Goal: Communication & Community: Answer question/provide support

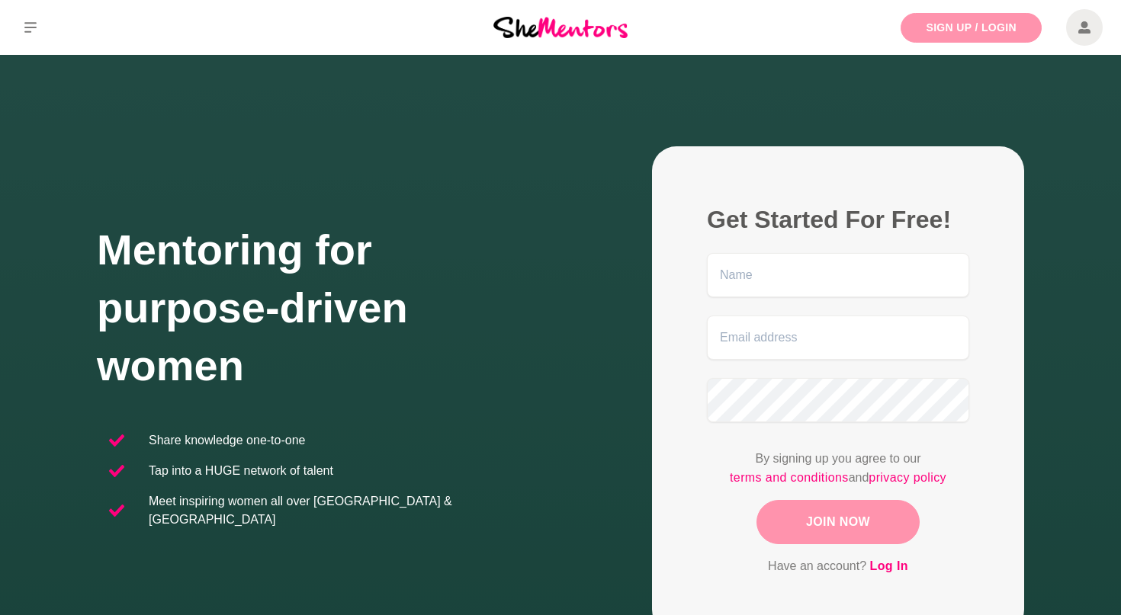
click at [979, 21] on link "Sign Up / Login" at bounding box center [970, 28] width 141 height 30
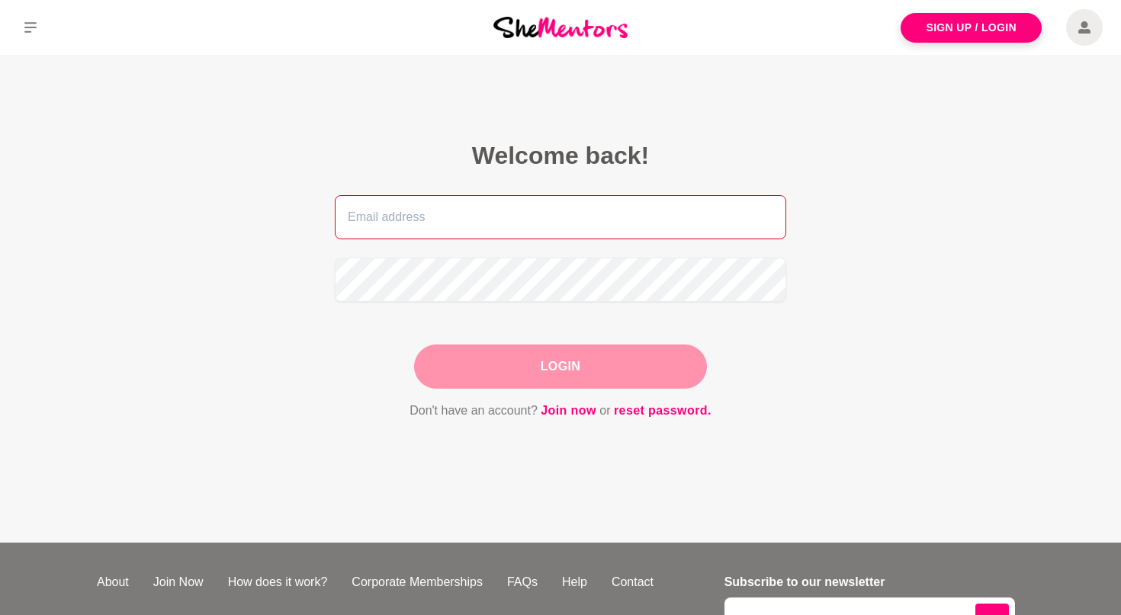
click at [678, 220] on input "email" at bounding box center [560, 217] width 451 height 44
type input "[EMAIL_ADDRESS][DOMAIN_NAME]"
click at [560, 367] on button "Login" at bounding box center [560, 367] width 293 height 44
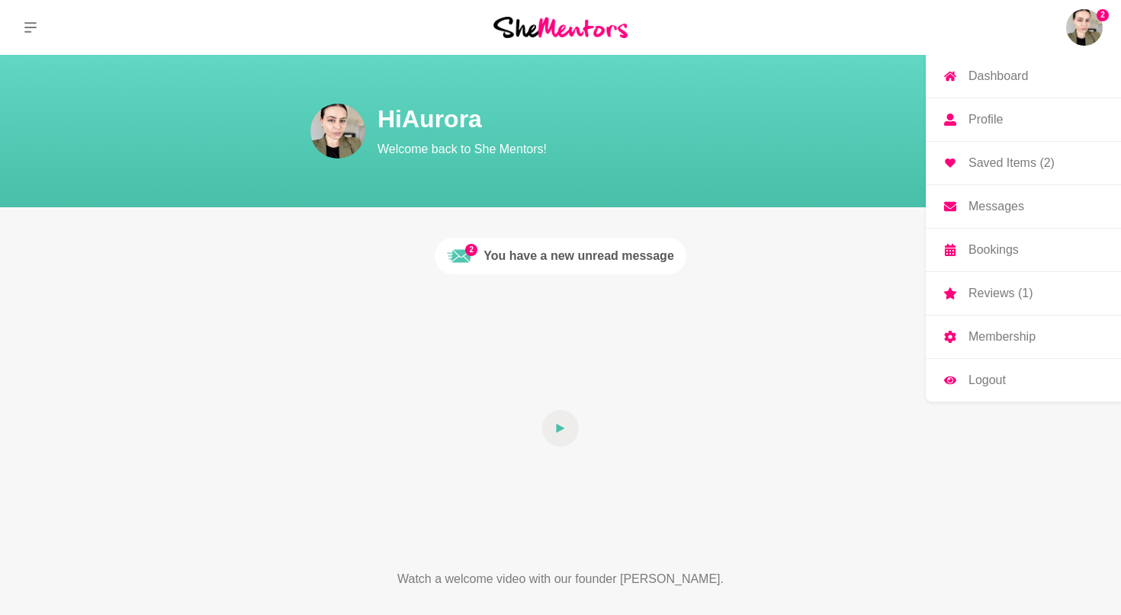
click at [1043, 157] on p "Saved Items (2)" at bounding box center [1011, 163] width 86 height 12
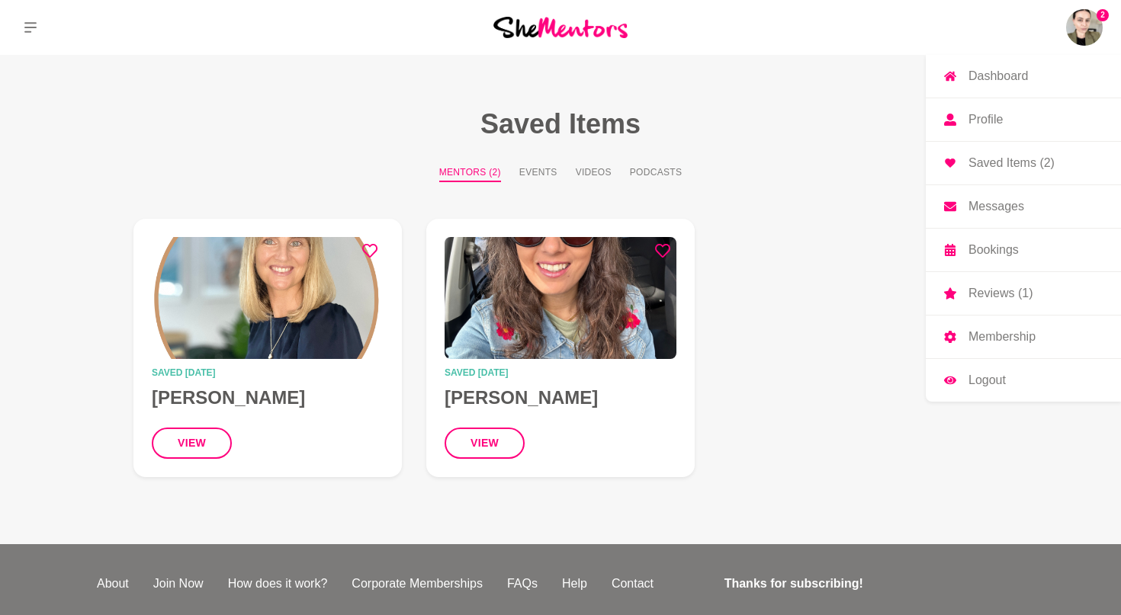
click at [995, 202] on p "Messages" at bounding box center [996, 207] width 56 height 12
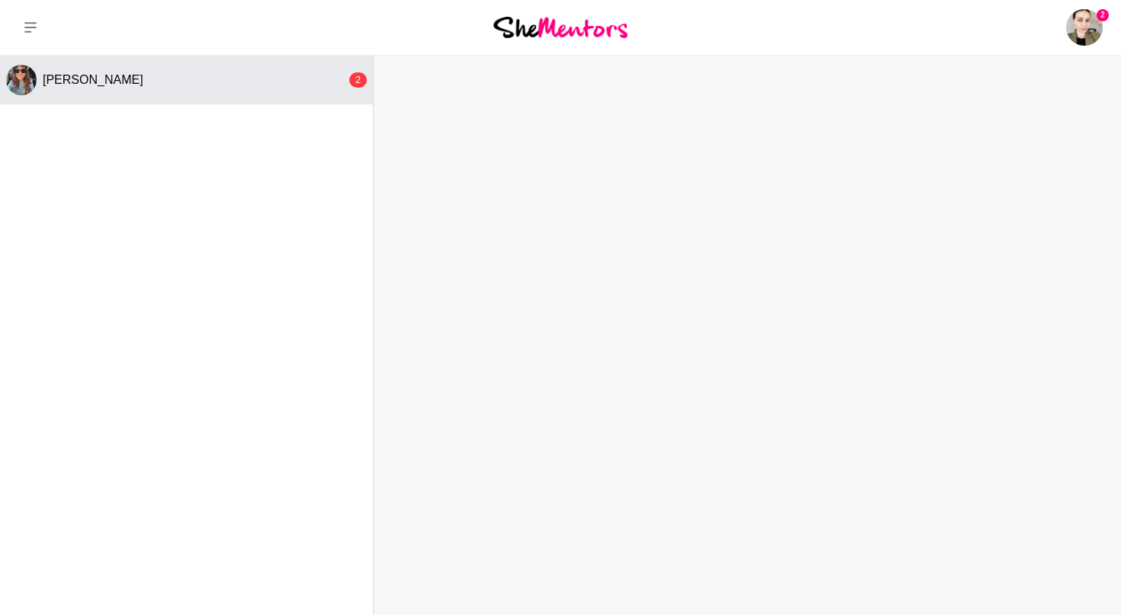
click at [181, 75] on div "[PERSON_NAME]" at bounding box center [194, 79] width 303 height 15
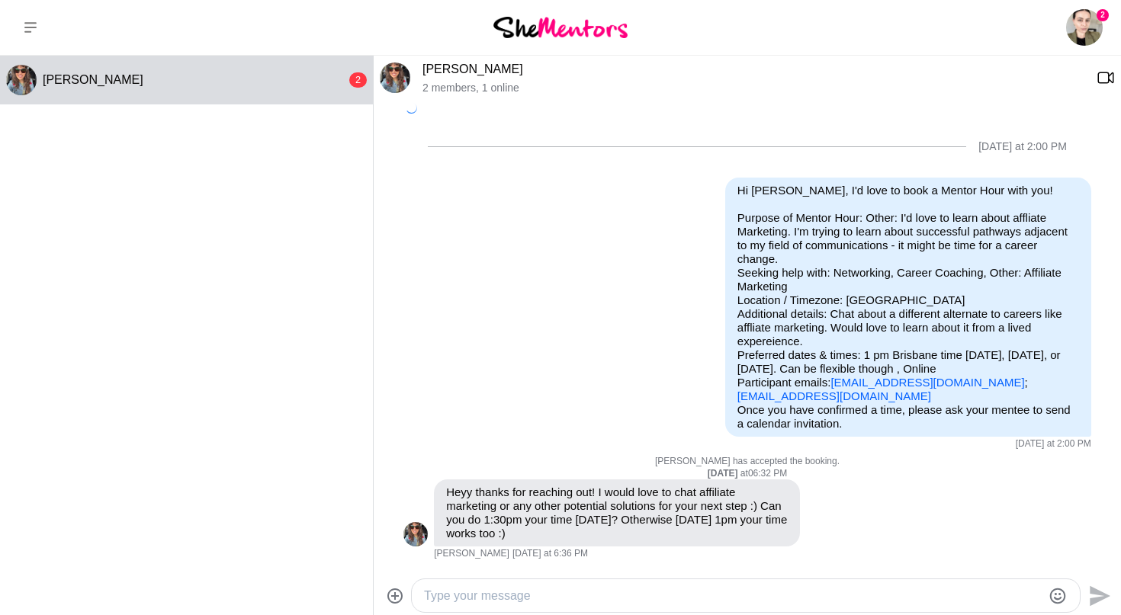
scroll to position [498, 0]
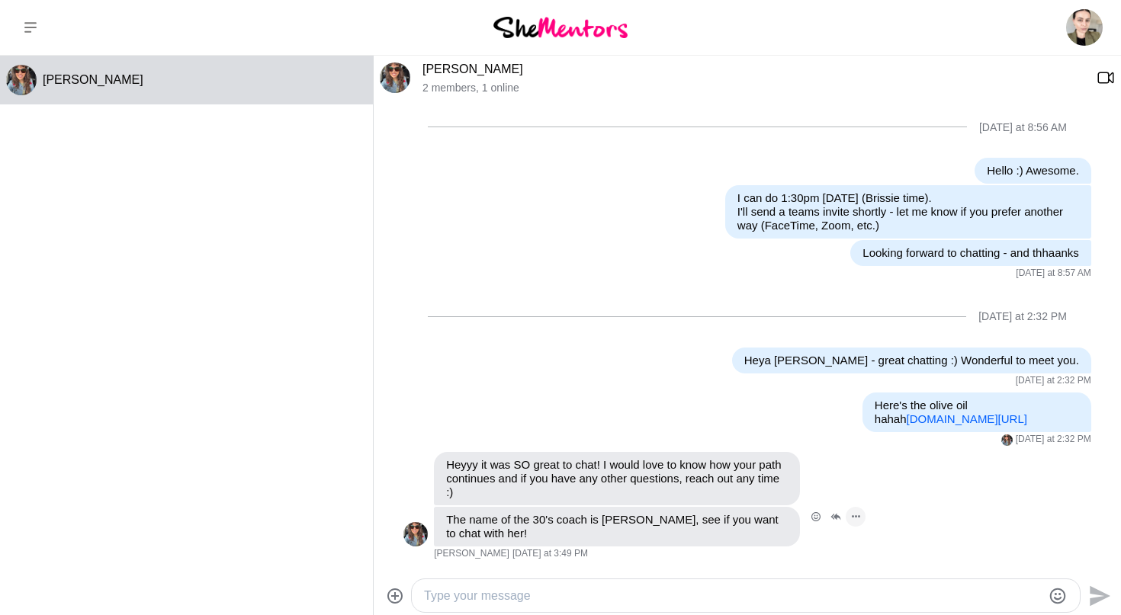
click at [855, 518] on icon "Open Message Actions Menu" at bounding box center [856, 516] width 8 height 2
click at [819, 518] on icon "Open Reaction Selector" at bounding box center [815, 516] width 9 height 9
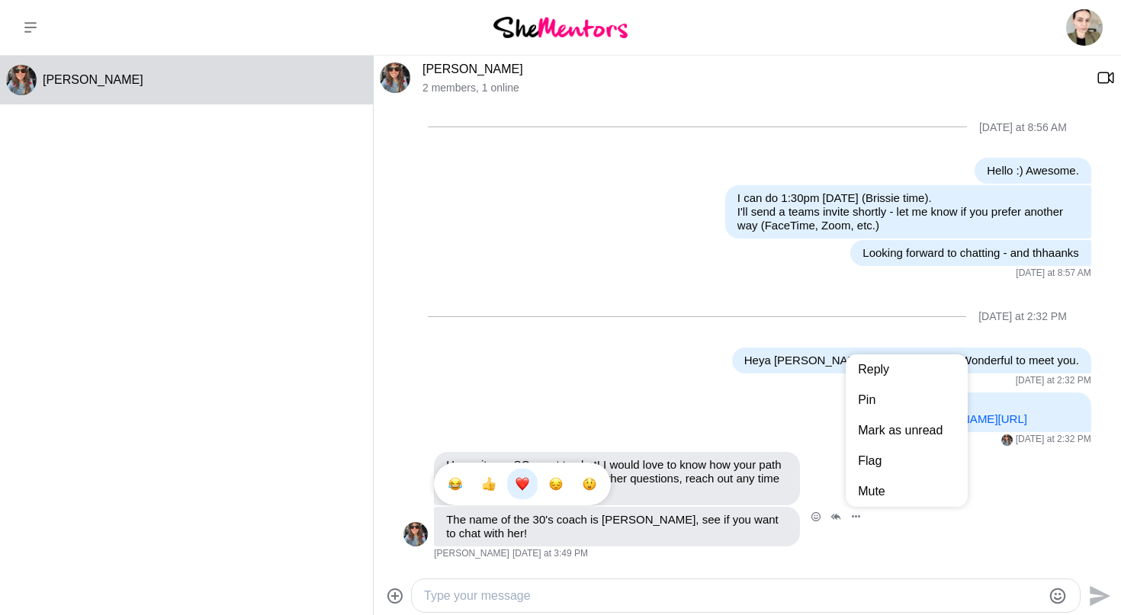
click at [525, 483] on div "Select Reaction: Heart" at bounding box center [522, 484] width 14 height 14
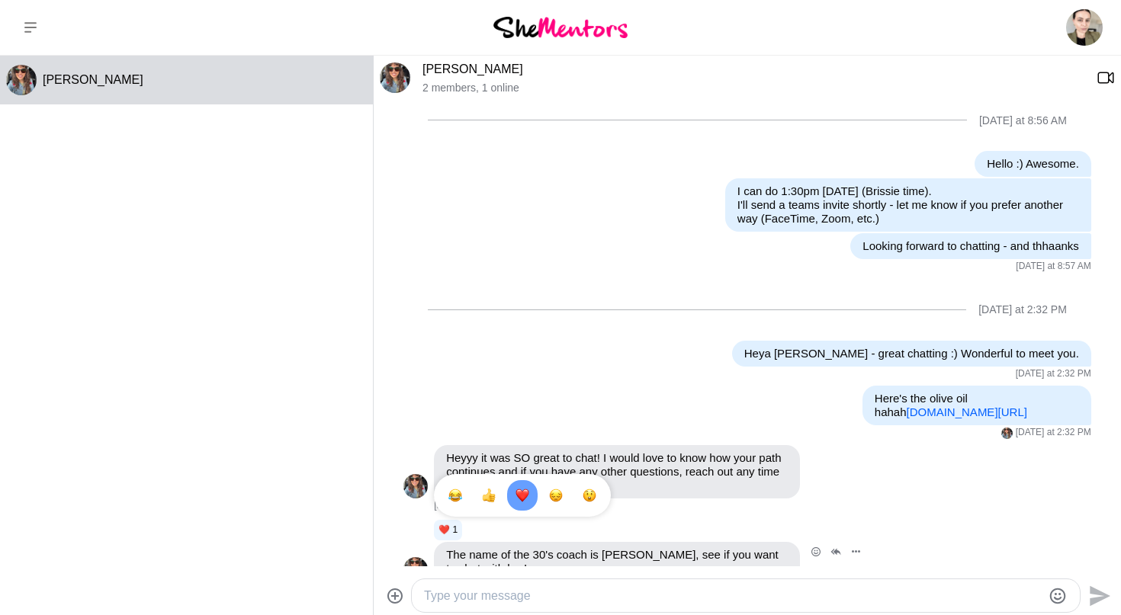
scroll to position [539, 0]
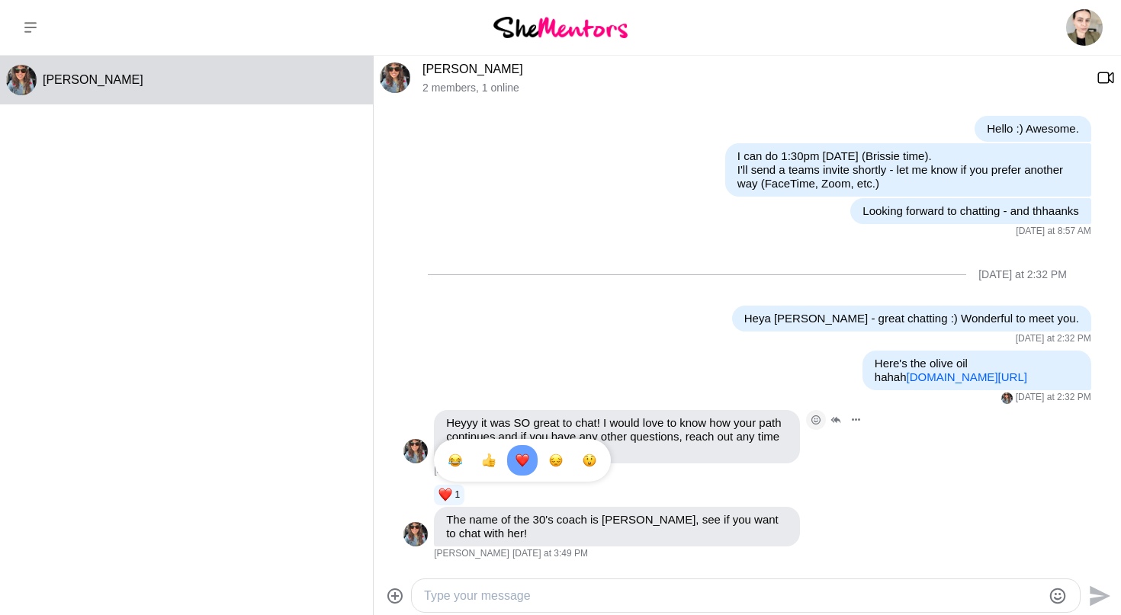
click at [816, 419] on icon "Open Reaction Selector" at bounding box center [815, 420] width 9 height 9
click at [515, 390] on button "Select Reaction: Heart" at bounding box center [522, 387] width 30 height 30
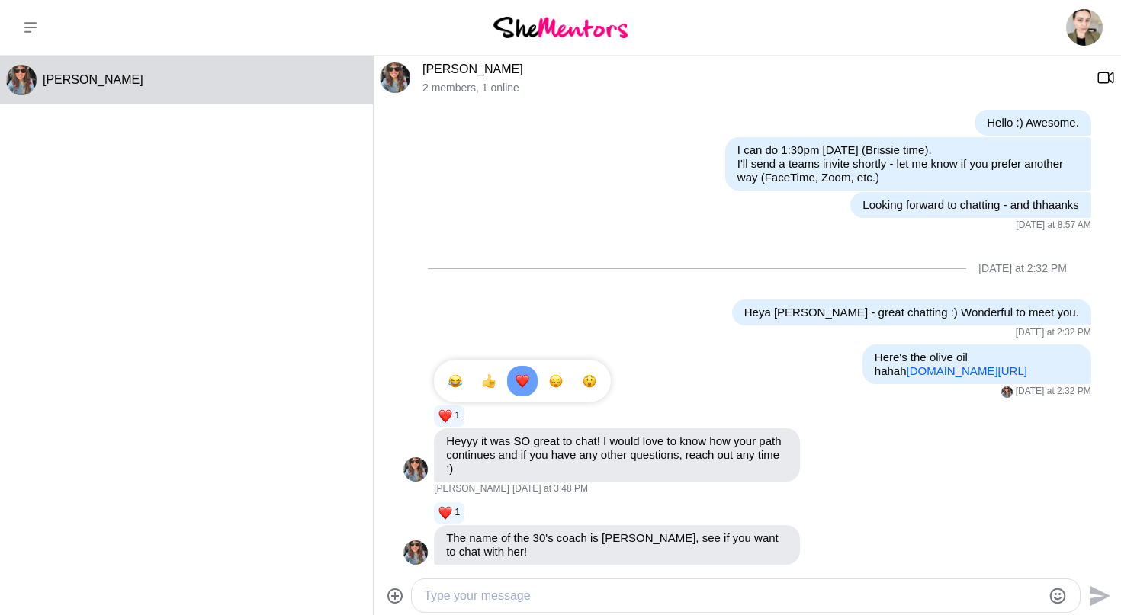
click at [627, 286] on div "[DATE] at 2:32 PM" at bounding box center [747, 269] width 688 height 62
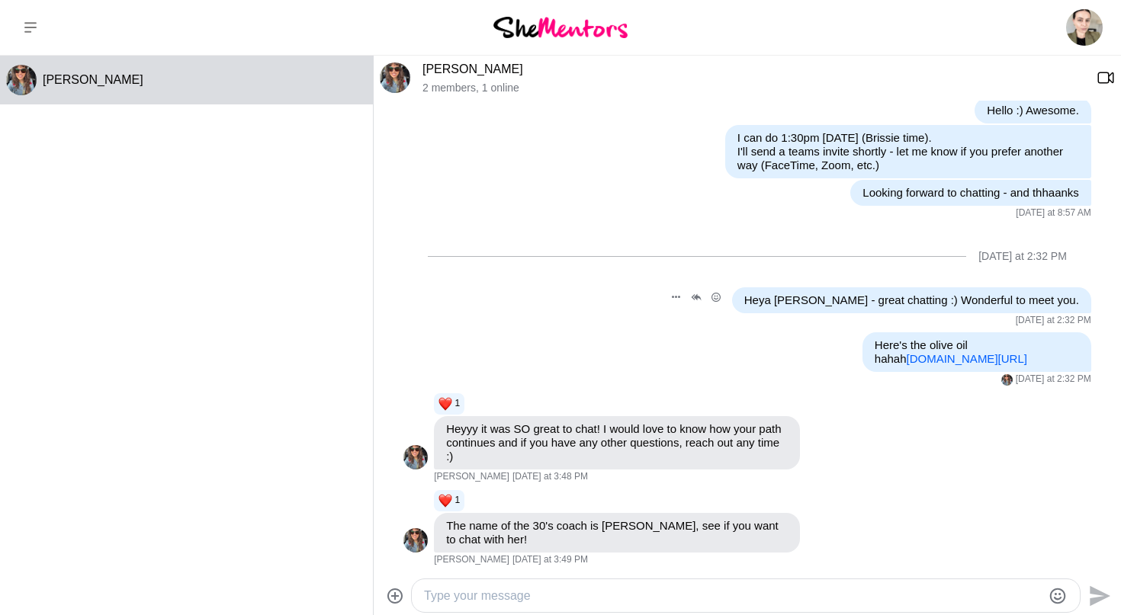
scroll to position [563, 0]
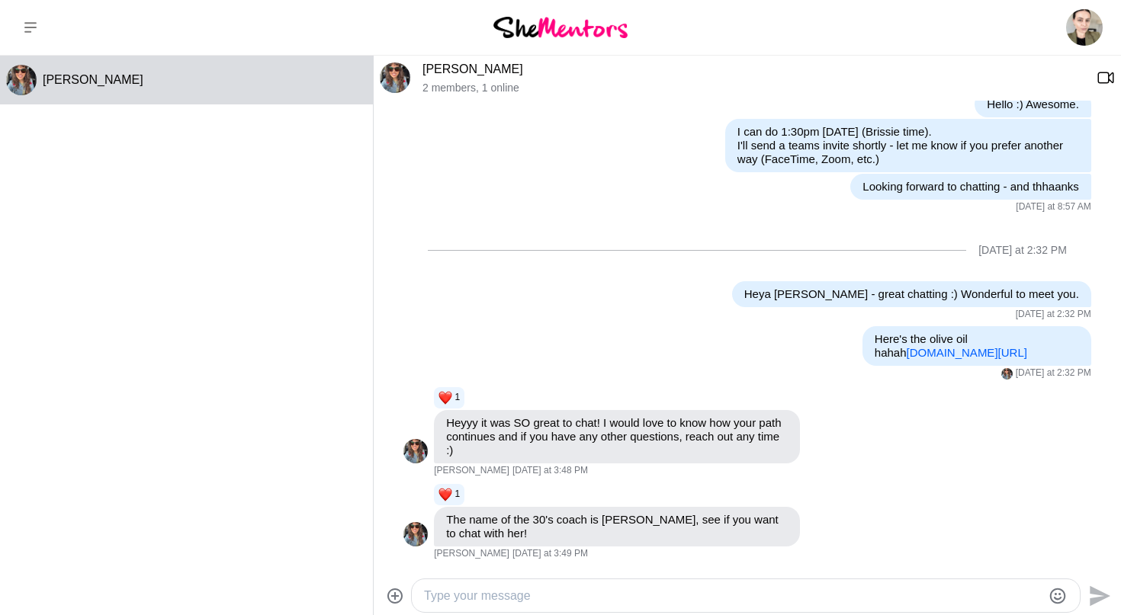
click at [549, 589] on textarea "Type your message" at bounding box center [733, 596] width 618 height 18
click at [1048, 598] on icon "Emoji picker" at bounding box center [1057, 596] width 18 height 18
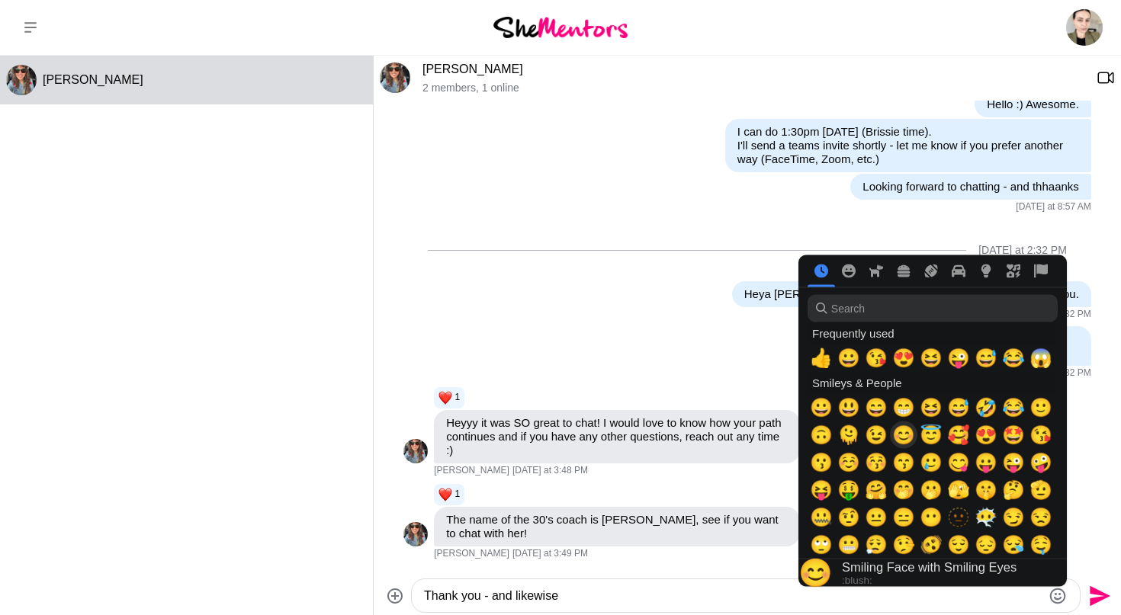
click at [908, 441] on span "😊" at bounding box center [903, 435] width 23 height 21
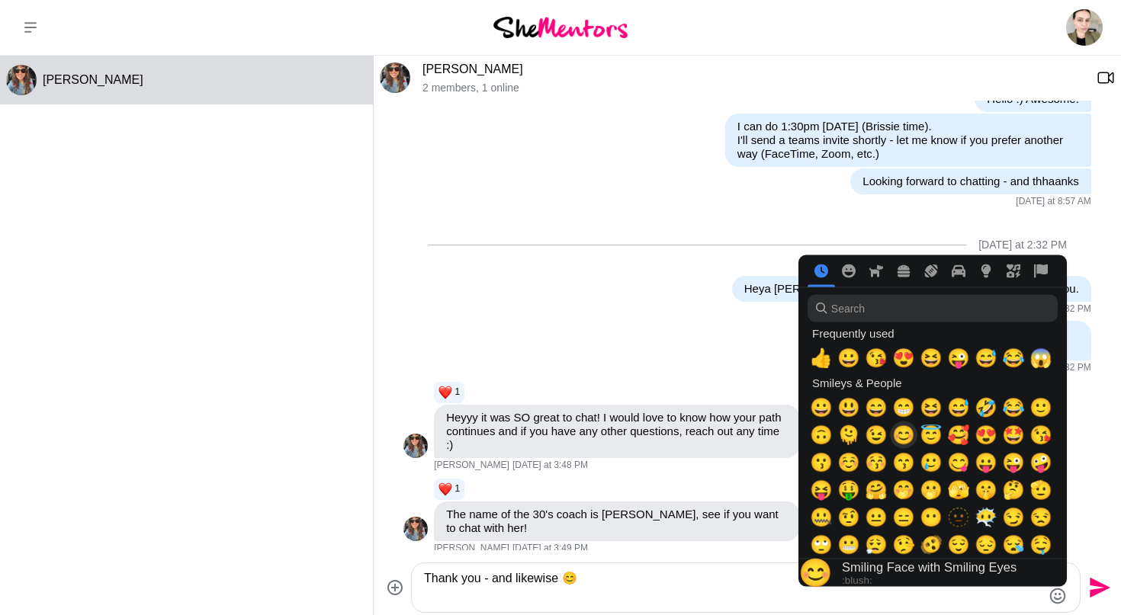
type textarea "Thank you - and likewise 😊"
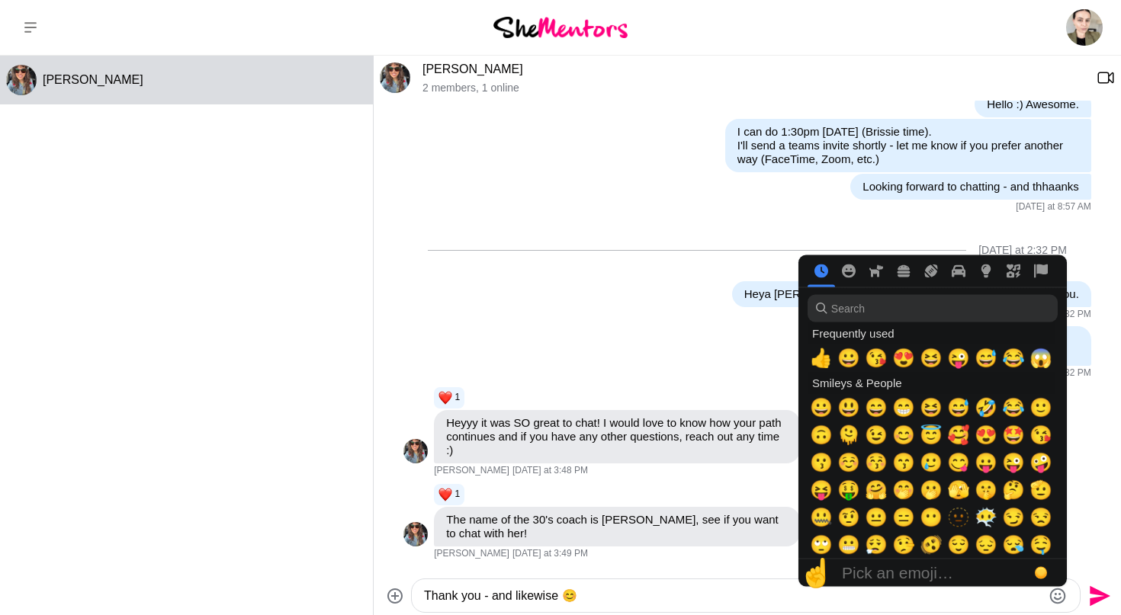
click at [1096, 597] on icon "Send" at bounding box center [1098, 596] width 24 height 24
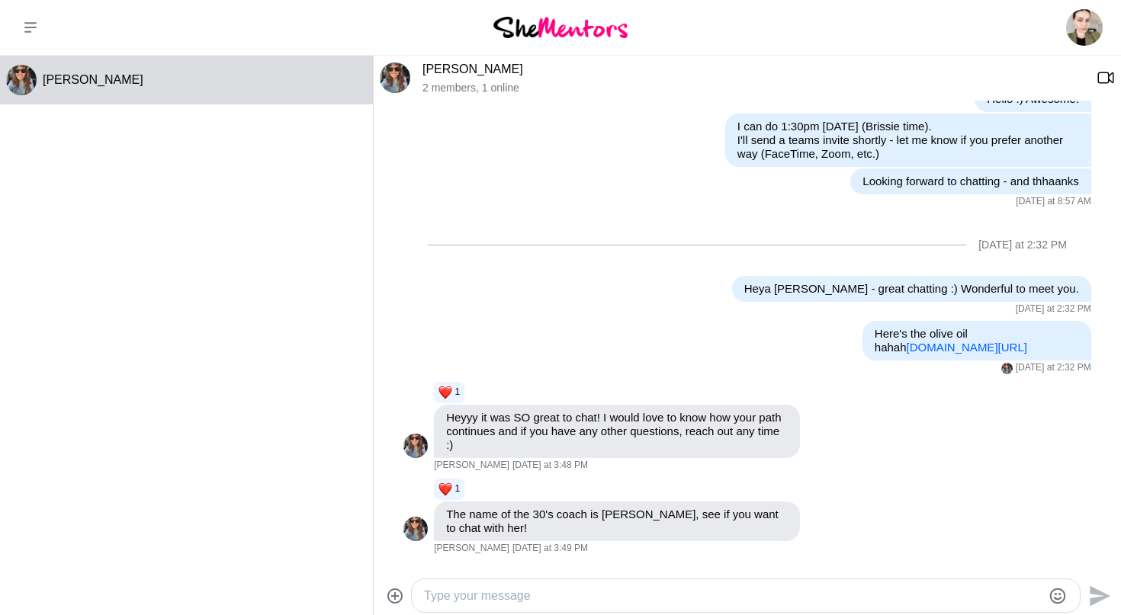
scroll to position [669, 0]
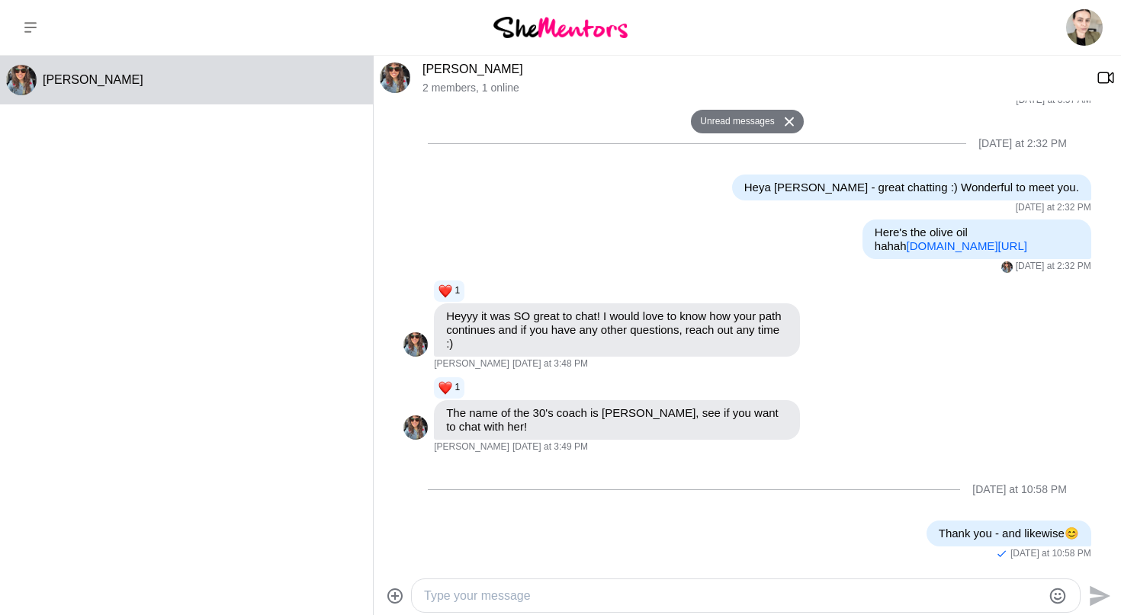
click at [36, 29] on icon at bounding box center [30, 27] width 12 height 12
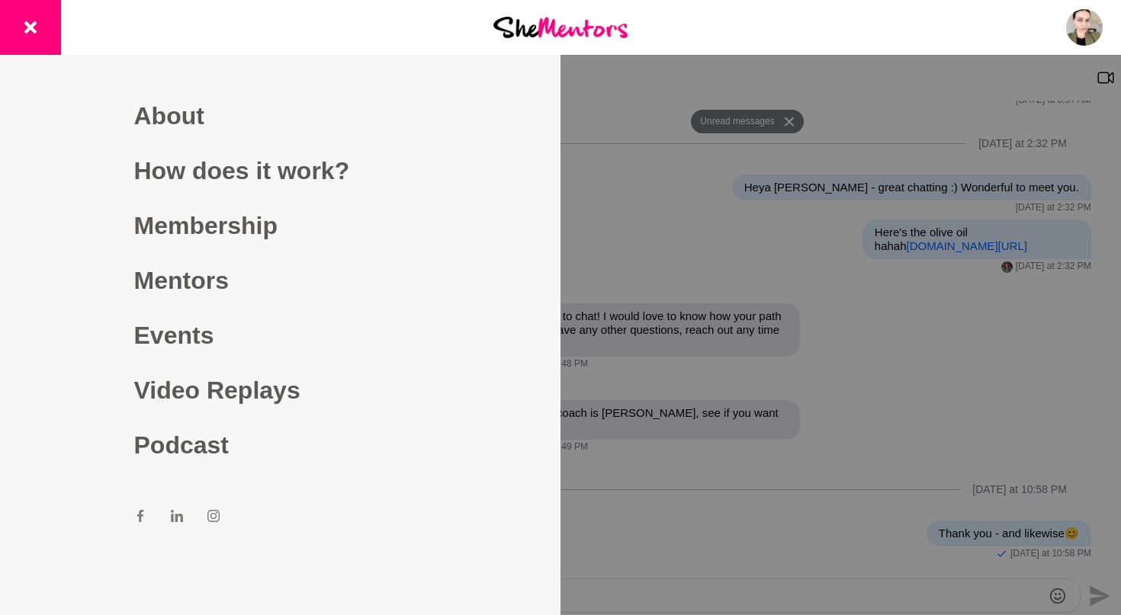
click at [590, 31] on img at bounding box center [560, 27] width 134 height 21
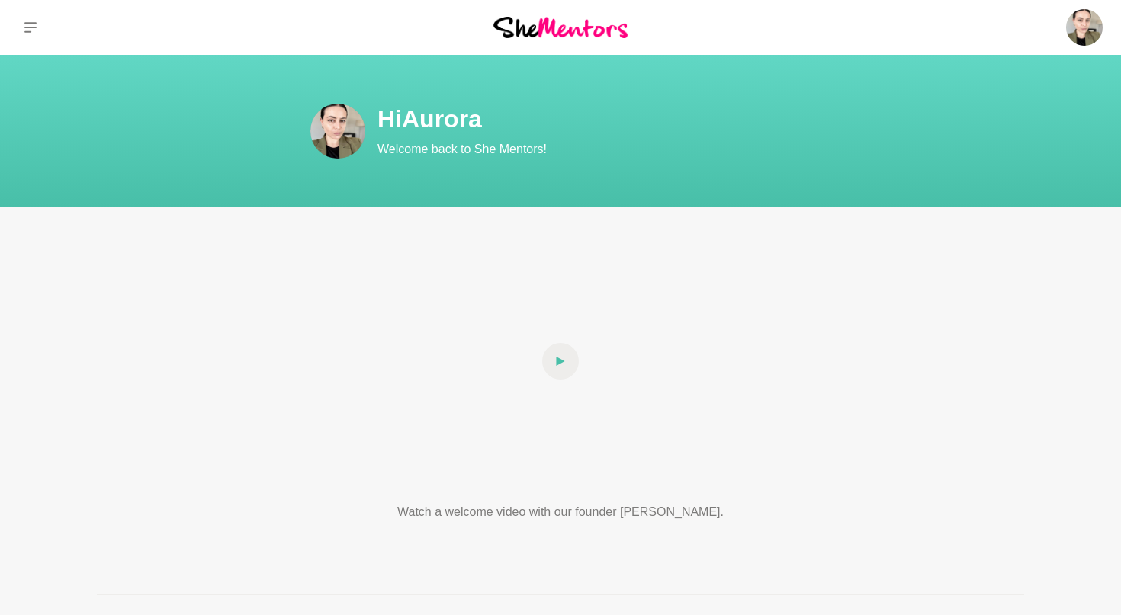
click at [51, 36] on button at bounding box center [30, 27] width 61 height 55
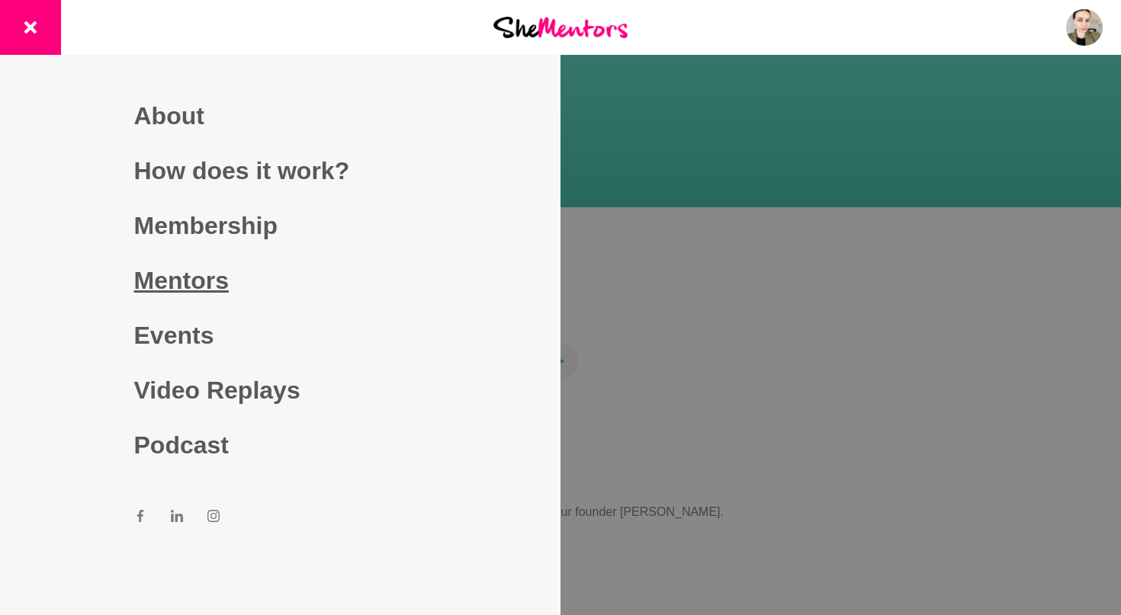
click at [197, 284] on link "Mentors" at bounding box center [280, 280] width 293 height 55
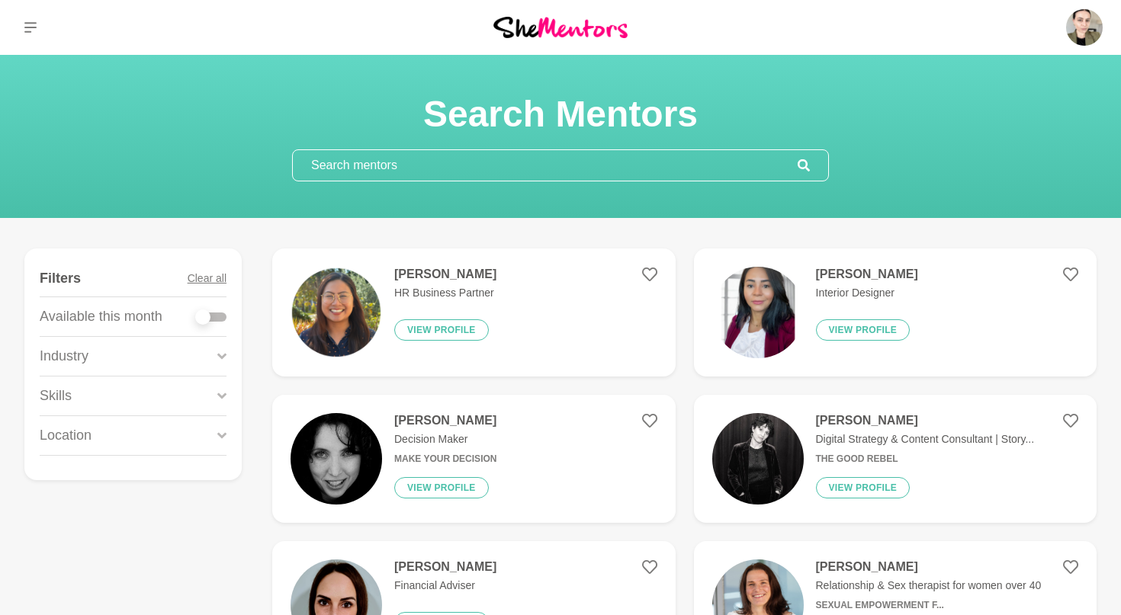
click at [659, 156] on input "text" at bounding box center [545, 165] width 505 height 30
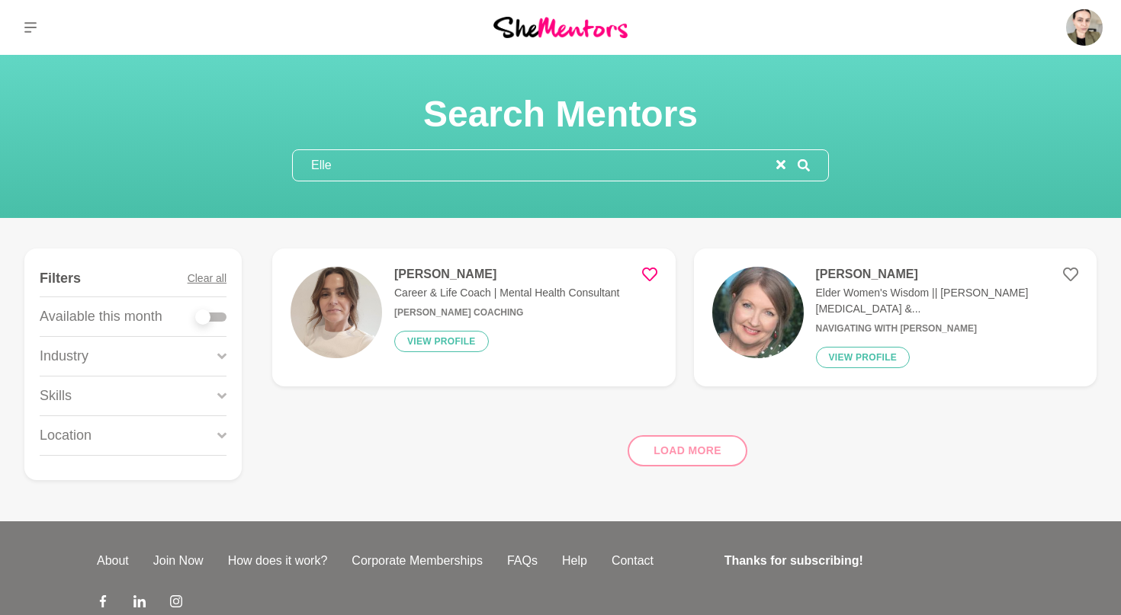
type input "Elle"
click at [651, 274] on icon at bounding box center [649, 274] width 15 height 15
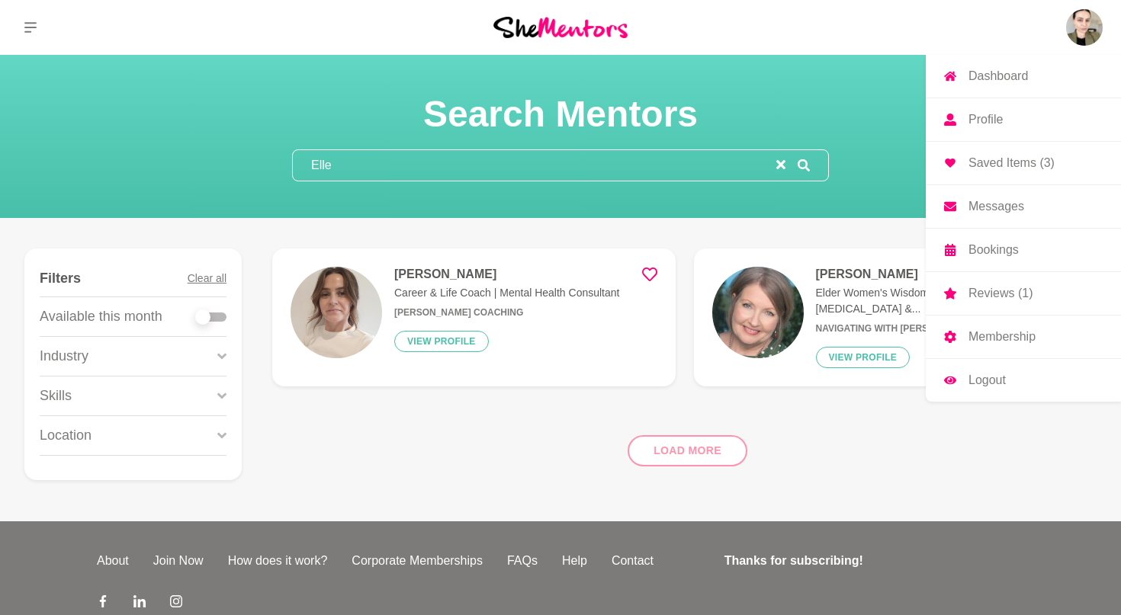
click at [986, 384] on p "Logout" at bounding box center [986, 380] width 37 height 12
